Goal: Task Accomplishment & Management: Use online tool/utility

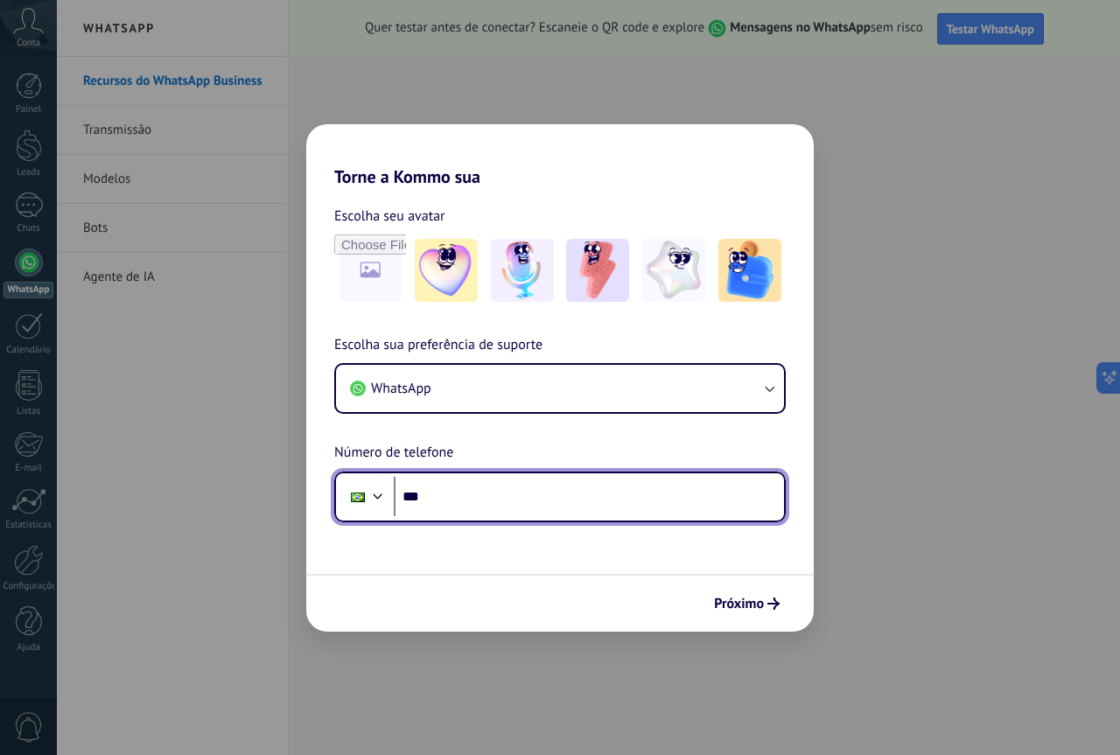
click at [480, 484] on input "***" at bounding box center [589, 497] width 390 height 40
click at [482, 494] on input "***" at bounding box center [589, 497] width 390 height 40
type input "**********"
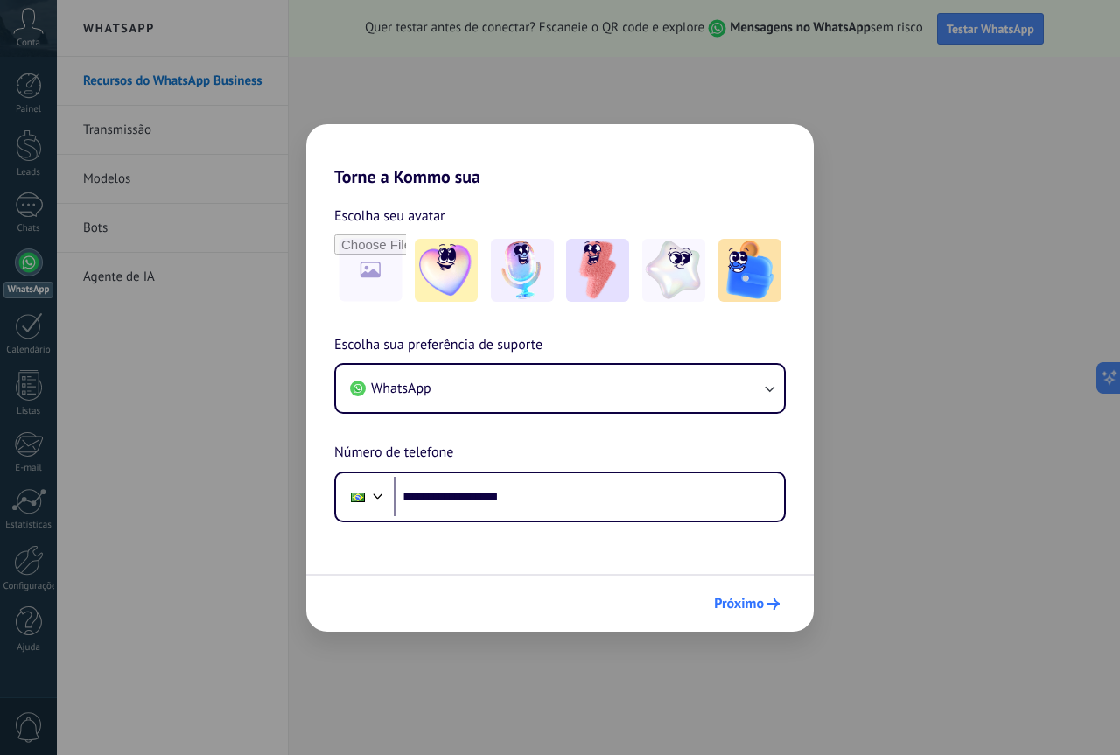
click at [751, 606] on span "Próximo" at bounding box center [739, 604] width 50 height 12
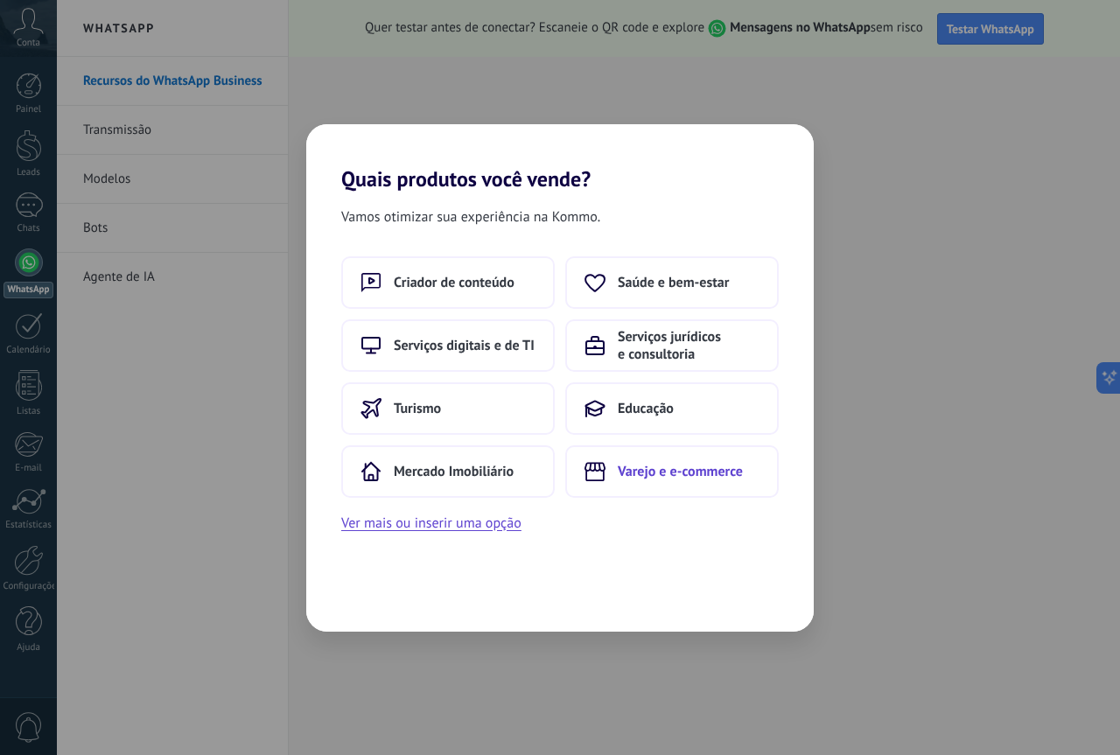
click at [682, 485] on button "Varejo e e-commerce" at bounding box center [672, 471] width 214 height 53
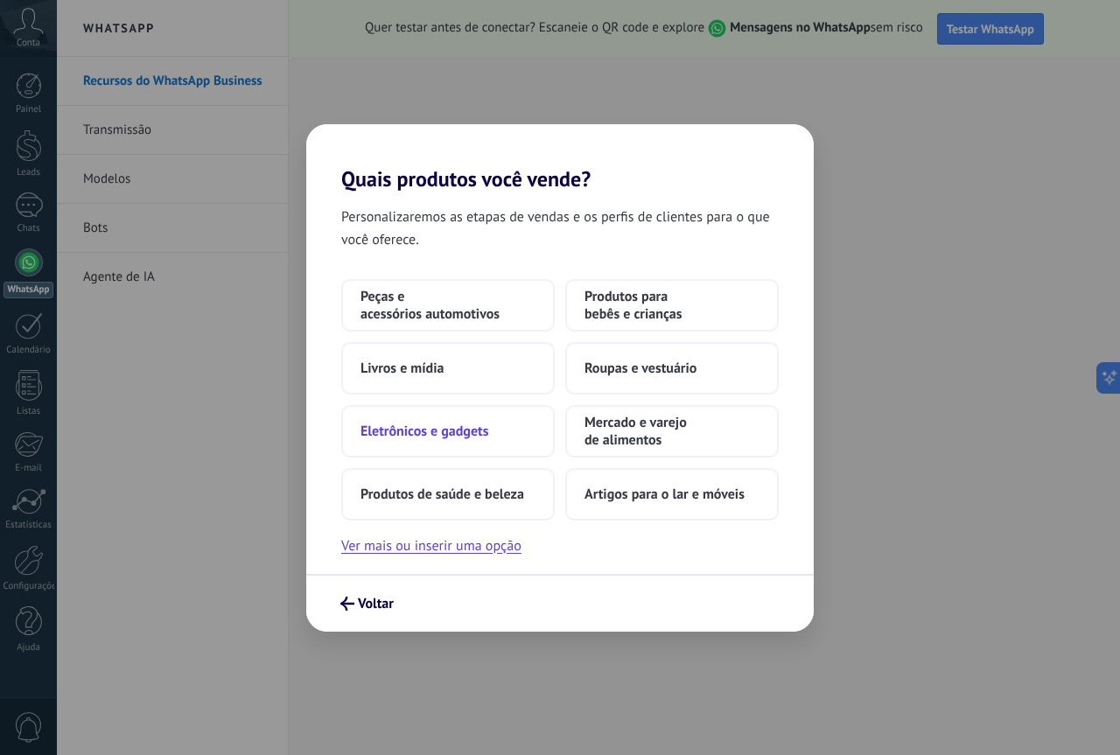
click at [419, 434] on span "Eletrônicos e gadgets" at bounding box center [425, 432] width 128 height 18
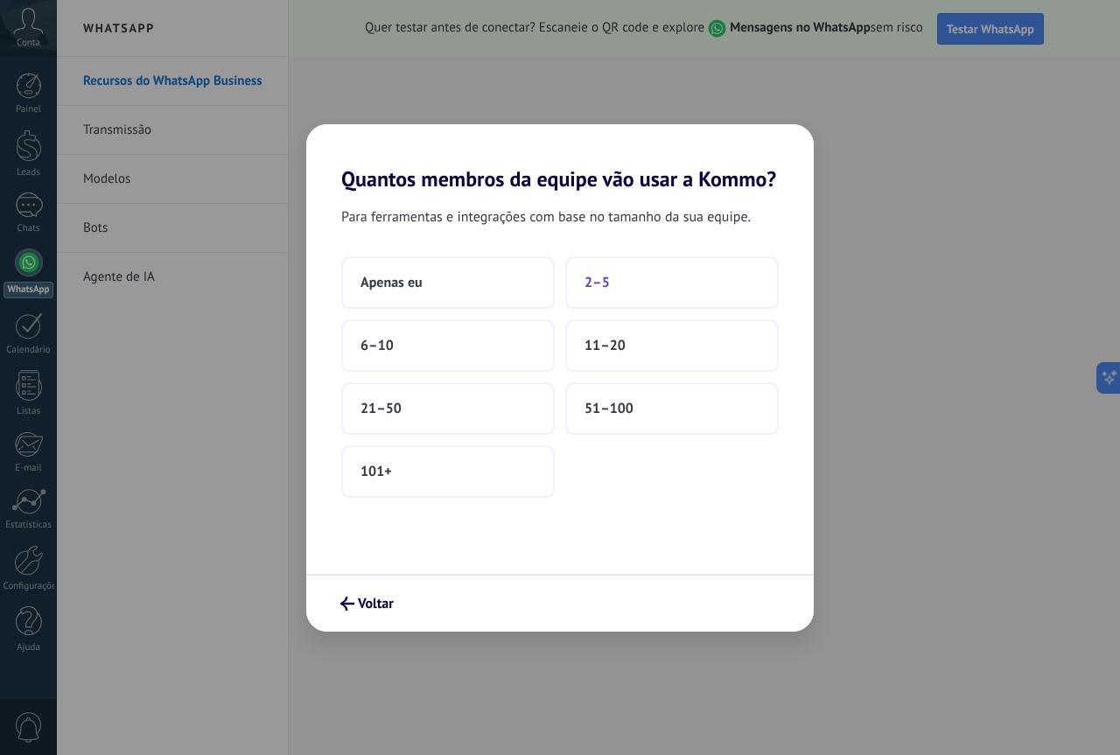
click at [597, 287] on span "2–5" at bounding box center [597, 283] width 25 height 18
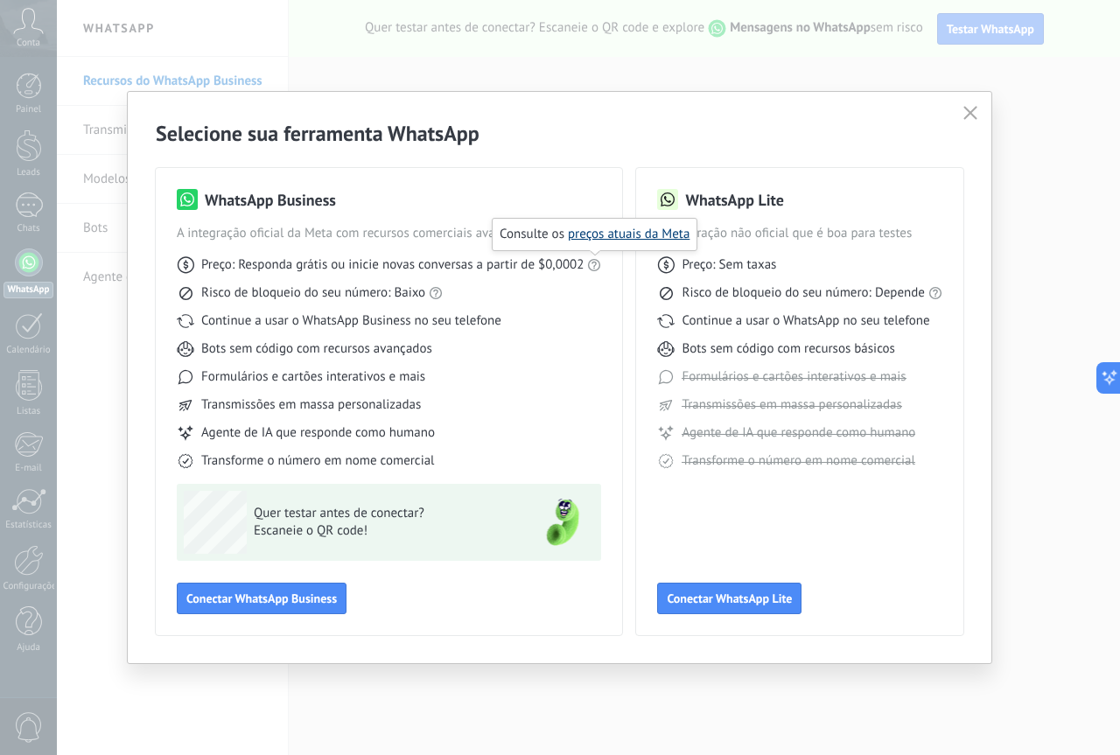
click at [593, 238] on link "preços atuais da Meta" at bounding box center [629, 234] width 122 height 17
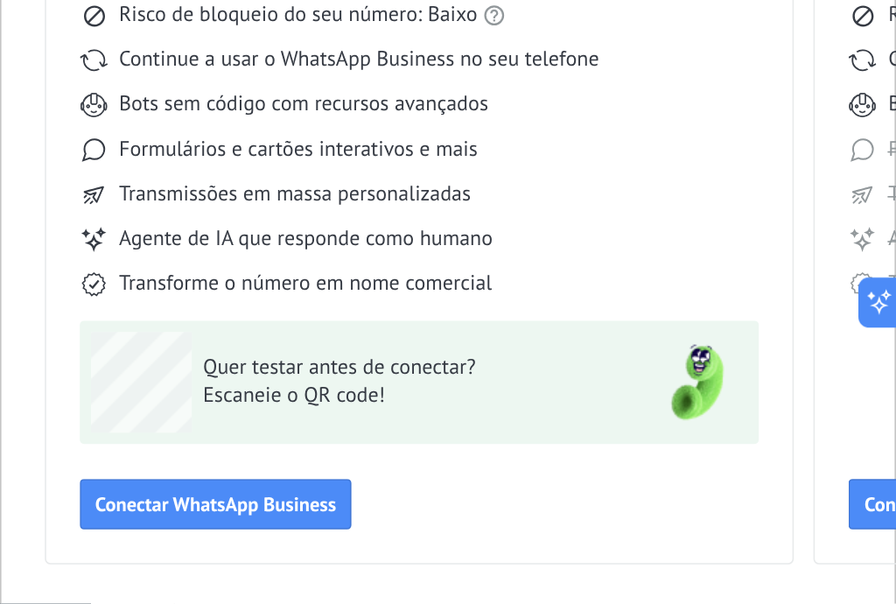
scroll to position [21, 0]
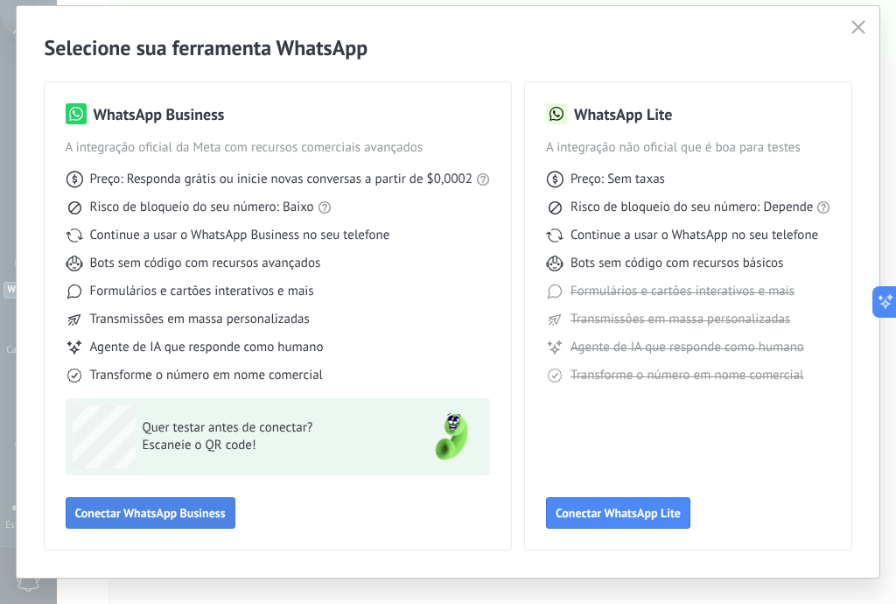
click at [179, 511] on span "Conectar WhatsApp Business" at bounding box center [150, 513] width 151 height 12
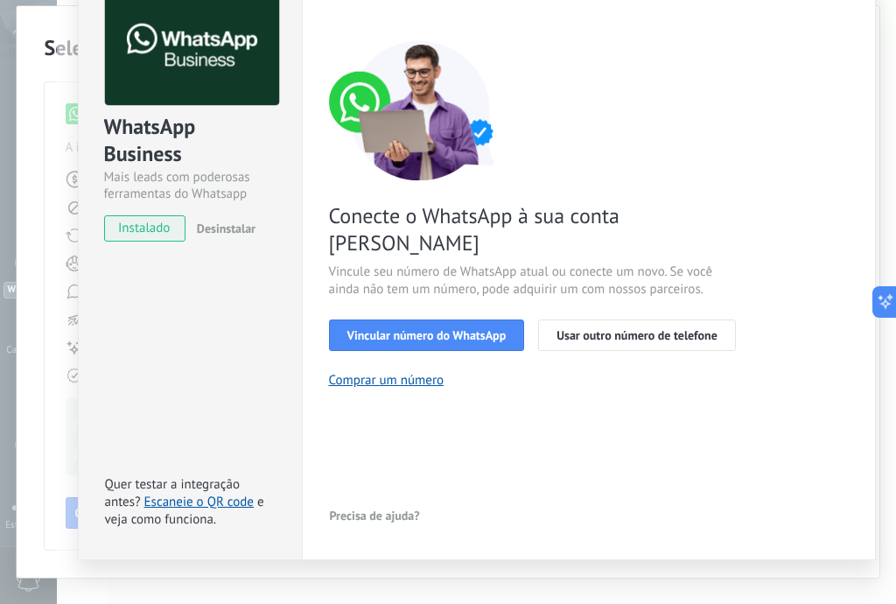
scroll to position [91, 0]
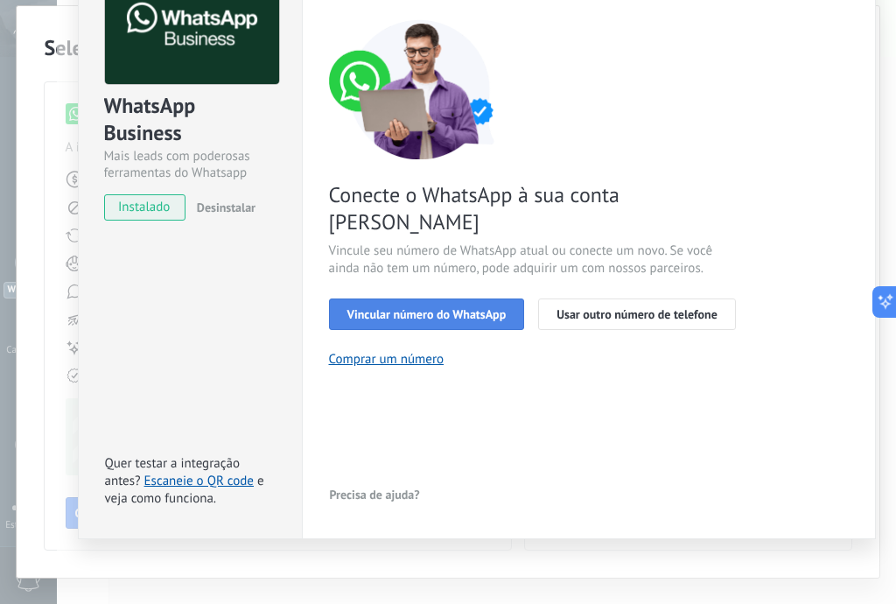
click at [438, 308] on span "Vincular número do WhatsApp" at bounding box center [426, 314] width 159 height 12
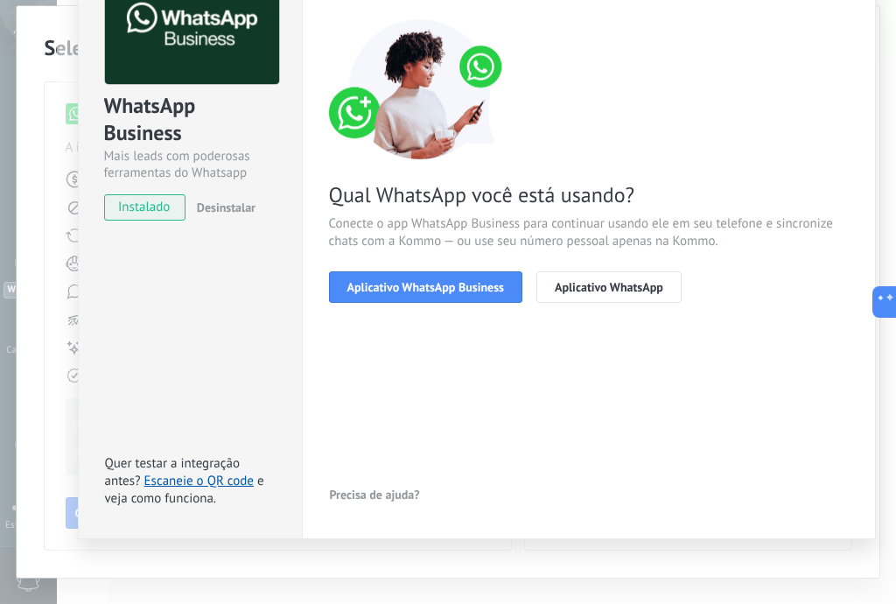
scroll to position [0, 0]
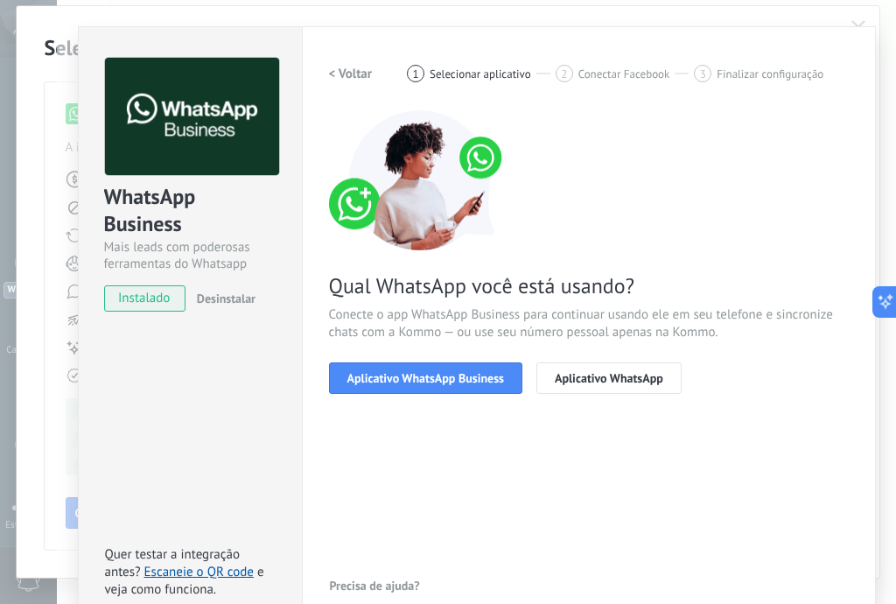
click at [347, 74] on h2 "< Voltar" at bounding box center [351, 74] width 44 height 17
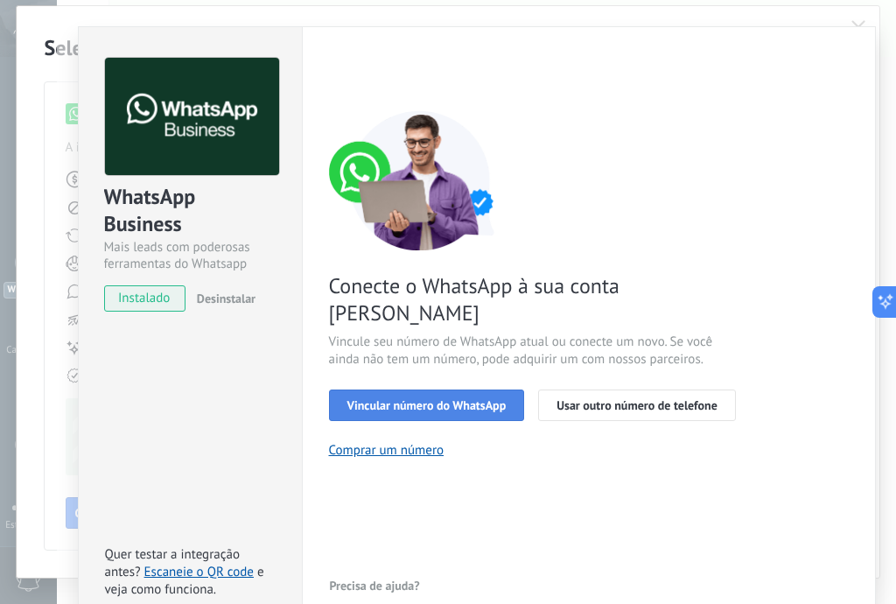
click at [441, 399] on span "Vincular número do WhatsApp" at bounding box center [426, 405] width 159 height 12
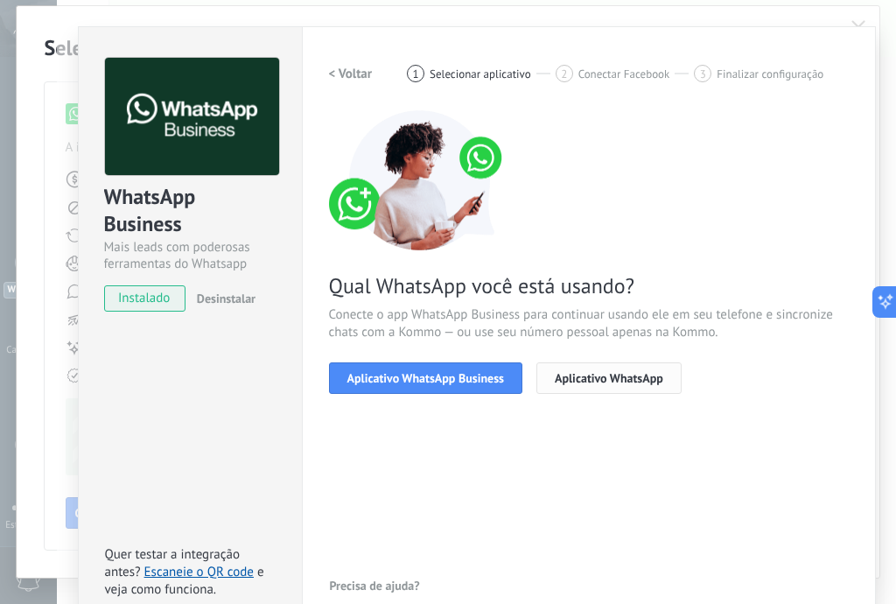
click at [606, 378] on span "Aplicativo WhatsApp" at bounding box center [609, 378] width 109 height 12
